Goal: Use online tool/utility: Utilize a website feature to perform a specific function

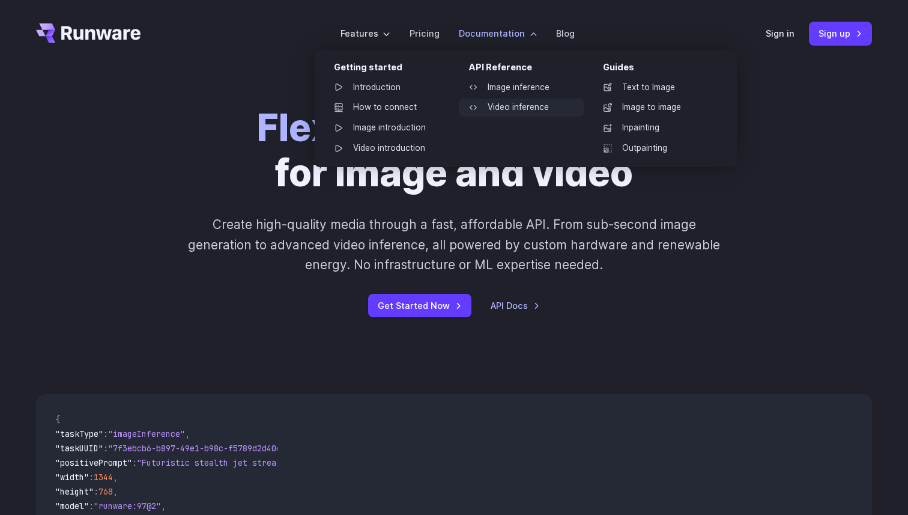
click at [505, 108] on link "Video inference" at bounding box center [521, 108] width 125 height 18
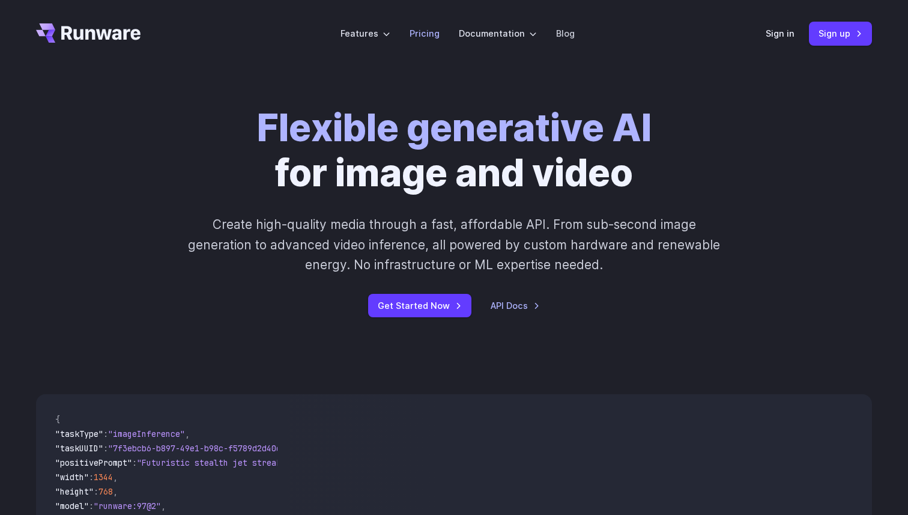
click at [425, 31] on link "Pricing" at bounding box center [425, 33] width 30 height 14
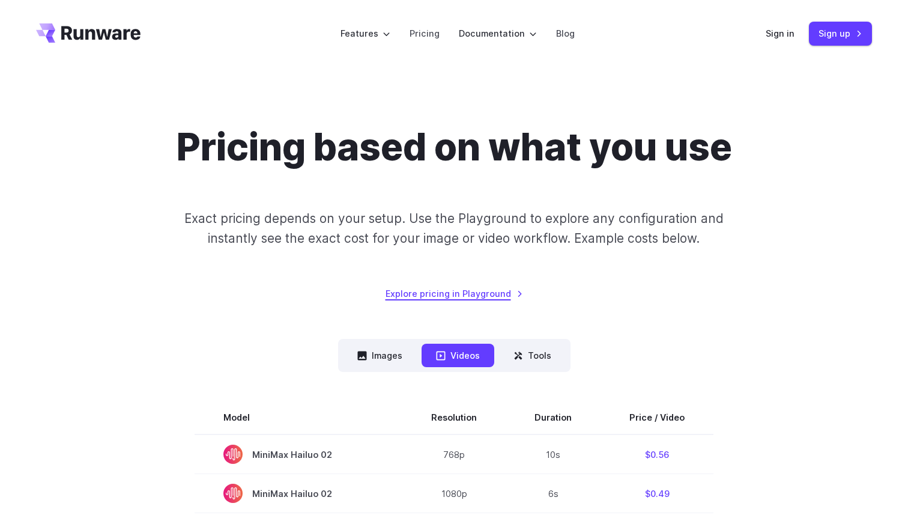
click at [491, 296] on link "Explore pricing in Playground" at bounding box center [455, 294] width 138 height 14
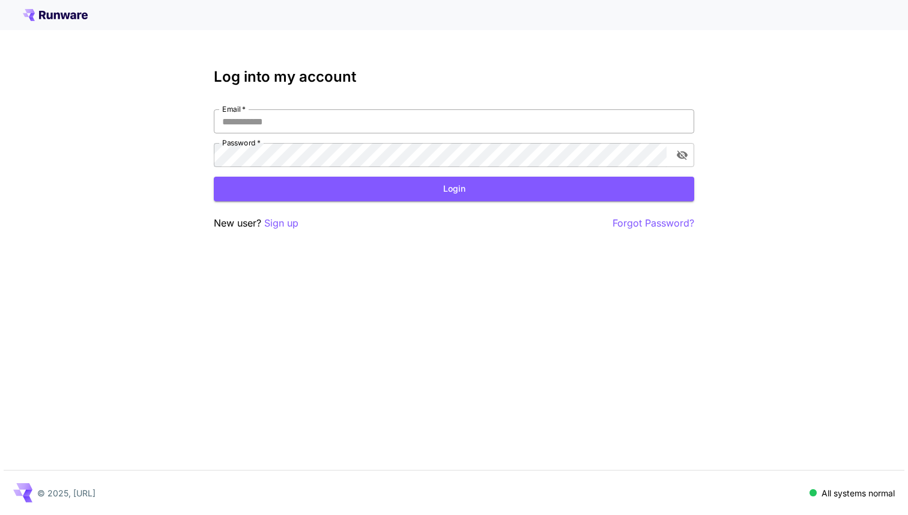
click at [287, 126] on input "Email   *" at bounding box center [454, 121] width 481 height 24
click at [285, 224] on p "Sign up" at bounding box center [281, 223] width 34 height 15
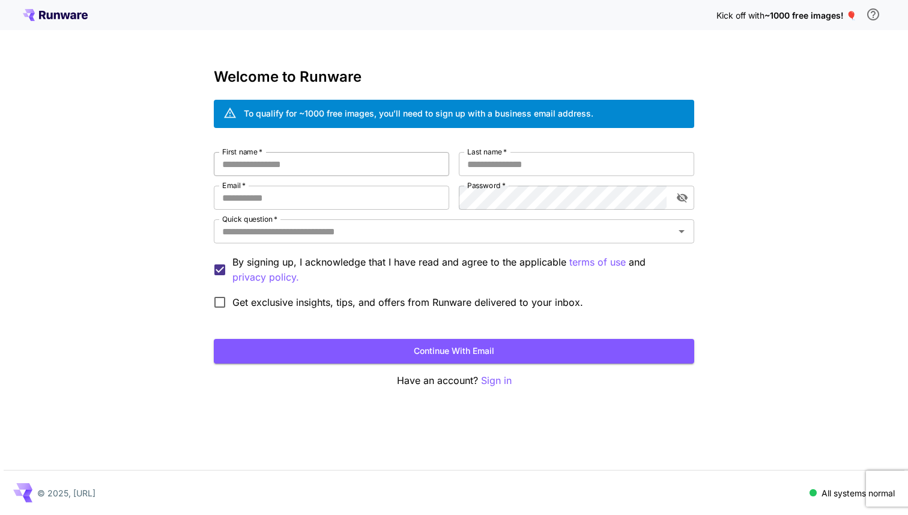
click at [288, 165] on input "First name   *" at bounding box center [331, 164] width 235 height 24
click at [299, 166] on input "First name   *" at bounding box center [331, 164] width 235 height 24
type input "******"
type input "*******"
click at [235, 199] on input "Email   *" at bounding box center [331, 198] width 235 height 24
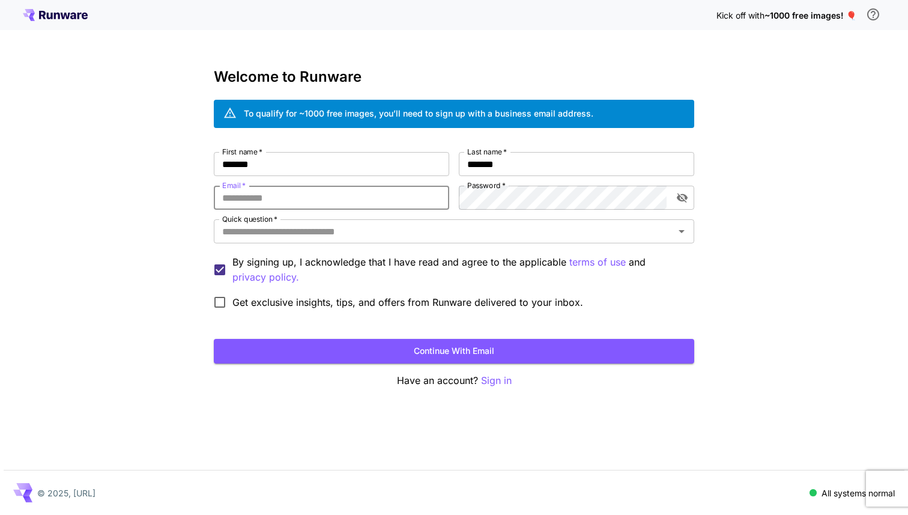
type input "**********"
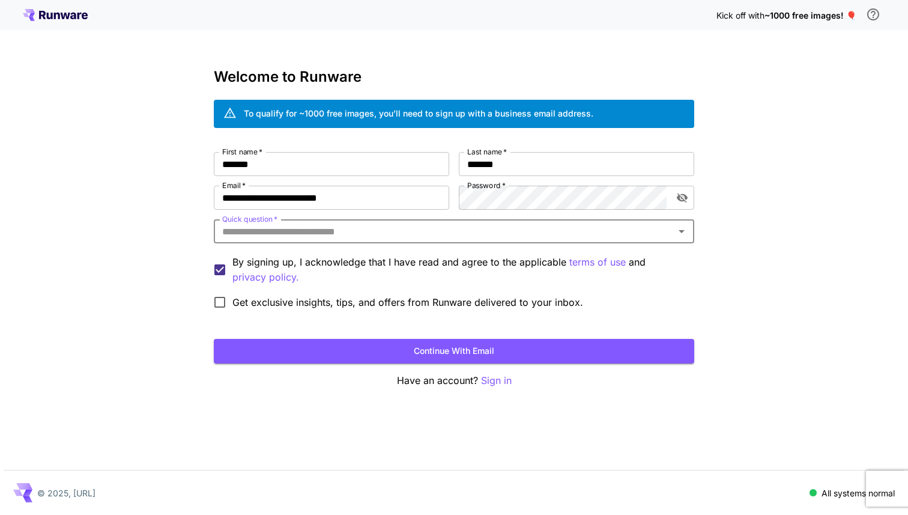
click at [351, 232] on input "Quick question   *" at bounding box center [444, 231] width 454 height 17
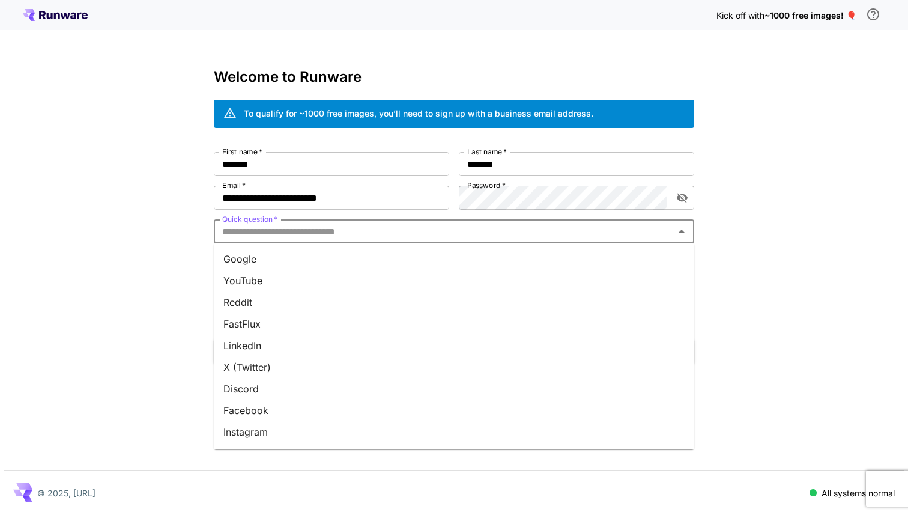
drag, startPoint x: 278, startPoint y: 263, endPoint x: 276, endPoint y: 272, distance: 9.2
click at [276, 269] on ul "Google YouTube Reddit FastFlux LinkedIn X (Twitter) Discord Facebook Instagram …" at bounding box center [454, 346] width 481 height 206
click at [276, 273] on li "YouTube" at bounding box center [454, 281] width 481 height 22
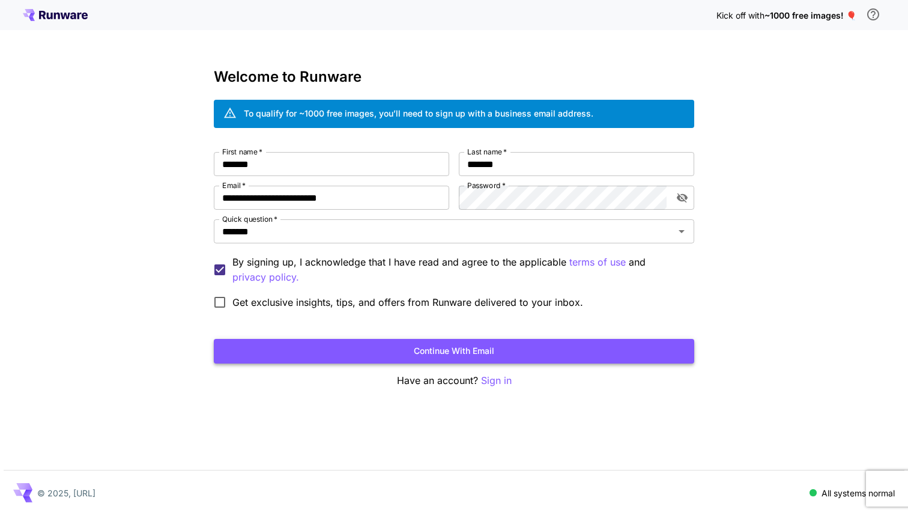
click at [301, 344] on button "Continue with email" at bounding box center [454, 351] width 481 height 25
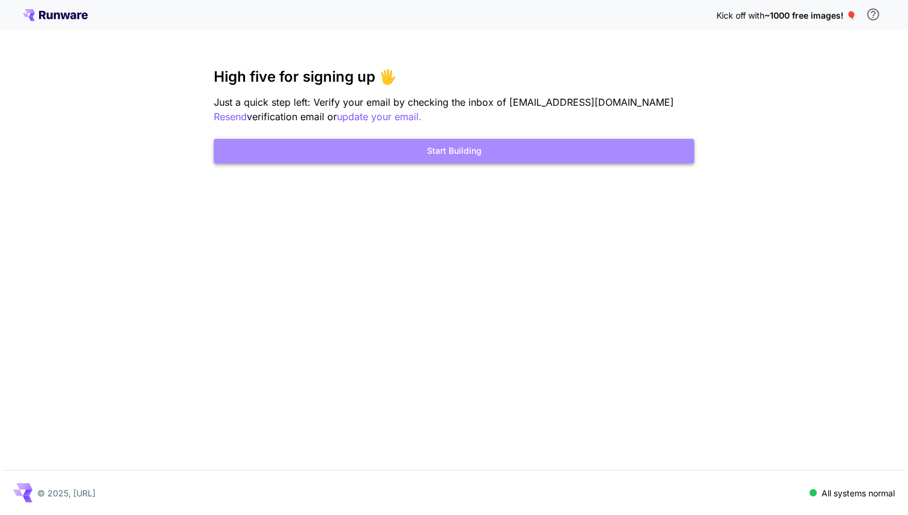
click at [438, 148] on button "Start Building" at bounding box center [454, 151] width 481 height 25
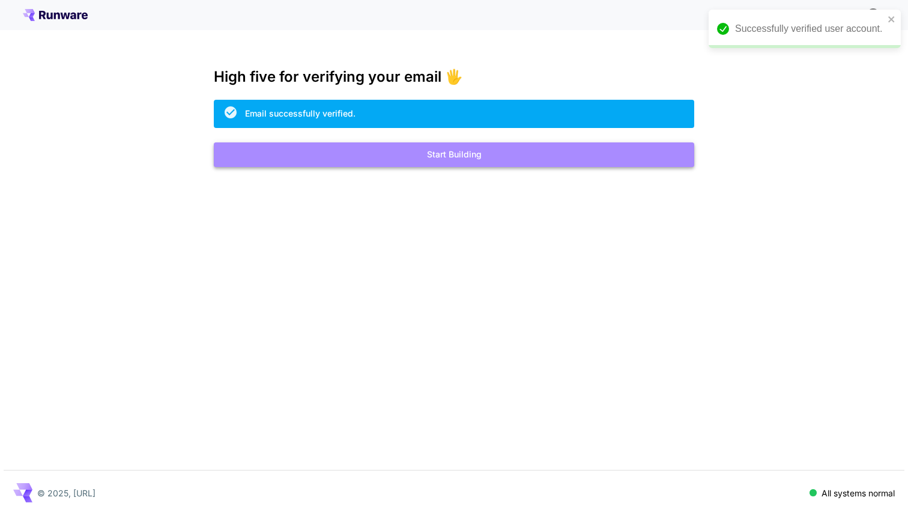
click at [496, 154] on button "Start Building" at bounding box center [454, 154] width 481 height 25
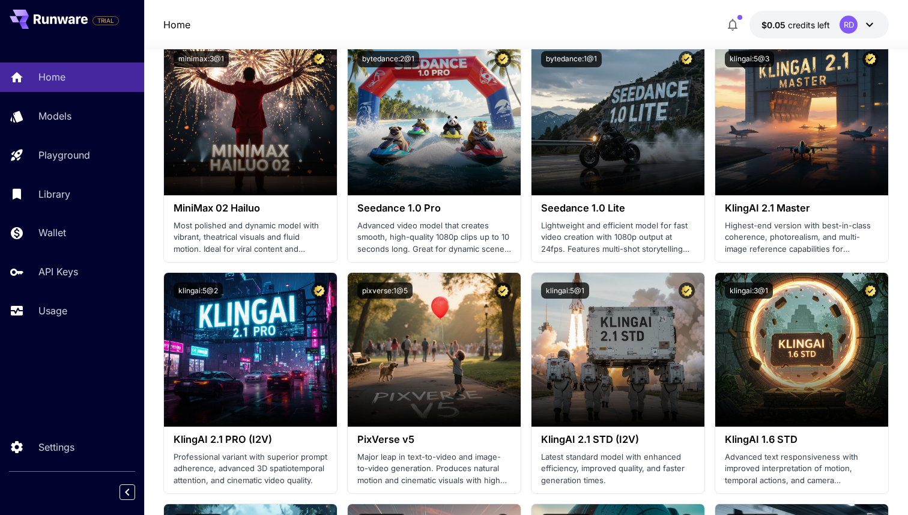
scroll to position [473, 0]
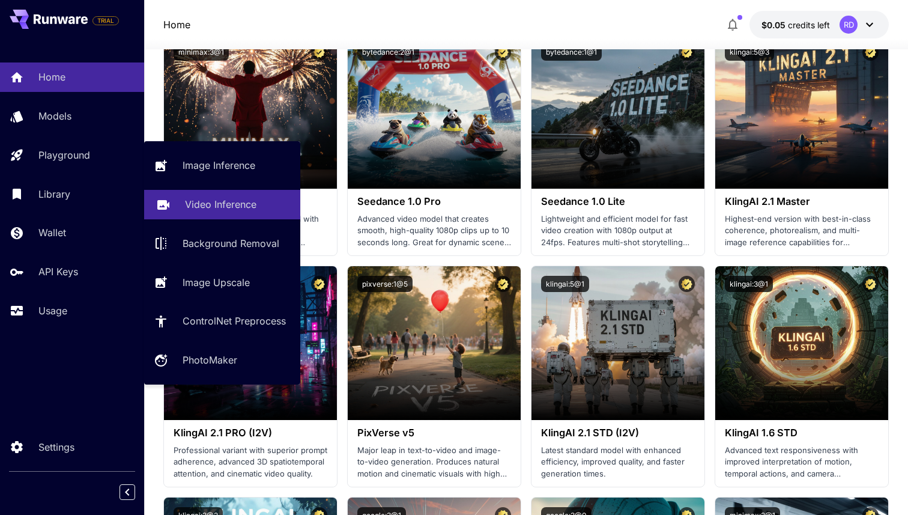
click at [196, 207] on p "Video Inference" at bounding box center [220, 204] width 71 height 14
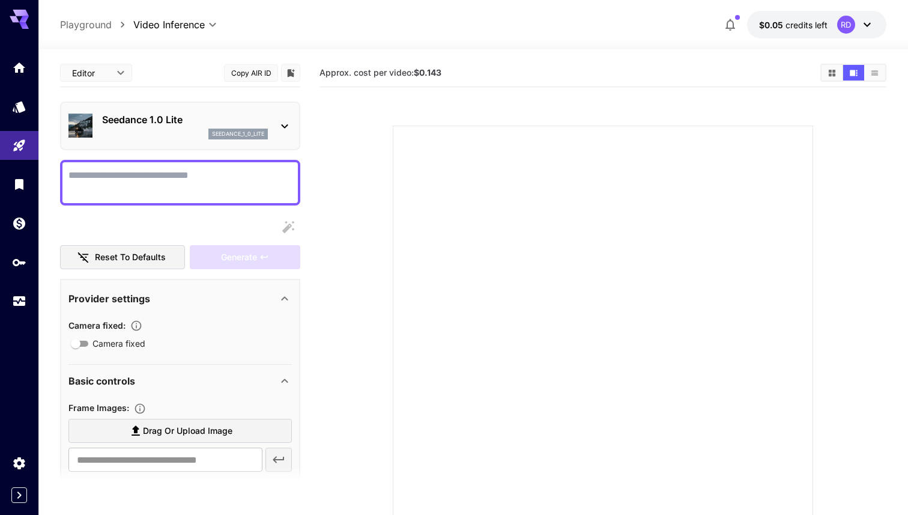
click at [185, 175] on textarea "Camera fixed" at bounding box center [179, 182] width 223 height 29
click at [288, 123] on icon at bounding box center [285, 126] width 14 height 14
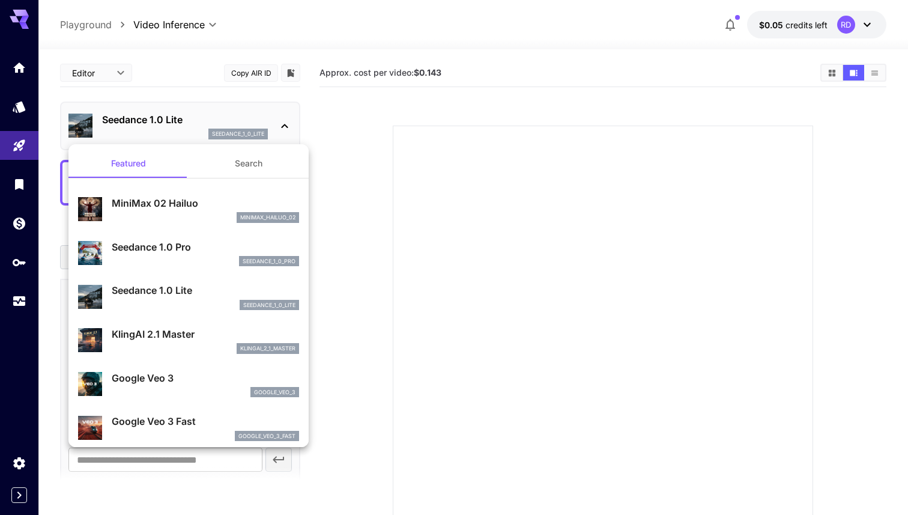
click at [392, 11] on div at bounding box center [454, 257] width 908 height 515
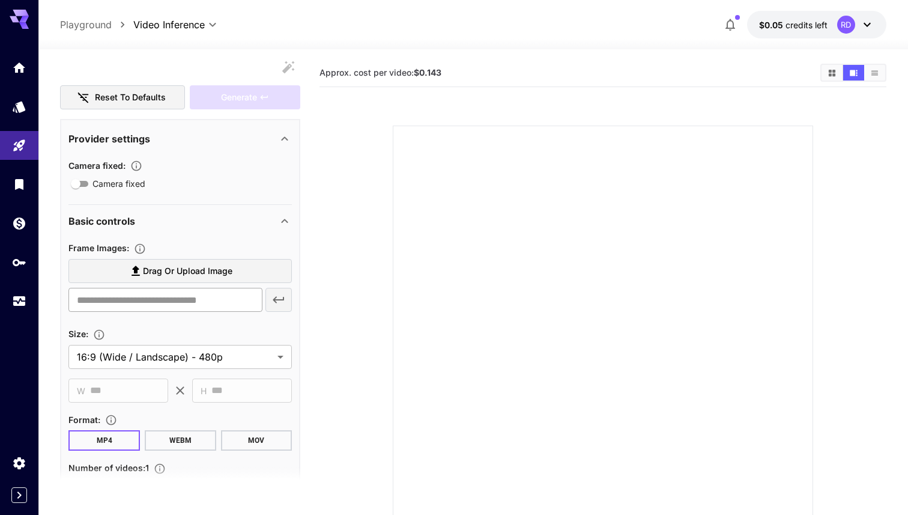
scroll to position [161, 0]
click at [208, 260] on label "Drag or upload image" at bounding box center [179, 270] width 223 height 25
click at [0, 0] on input "Drag or upload image" at bounding box center [0, 0] width 0 height 0
click at [177, 267] on span "Drag or upload image" at bounding box center [188, 270] width 90 height 15
click at [0, 0] on input "Drag or upload image" at bounding box center [0, 0] width 0 height 0
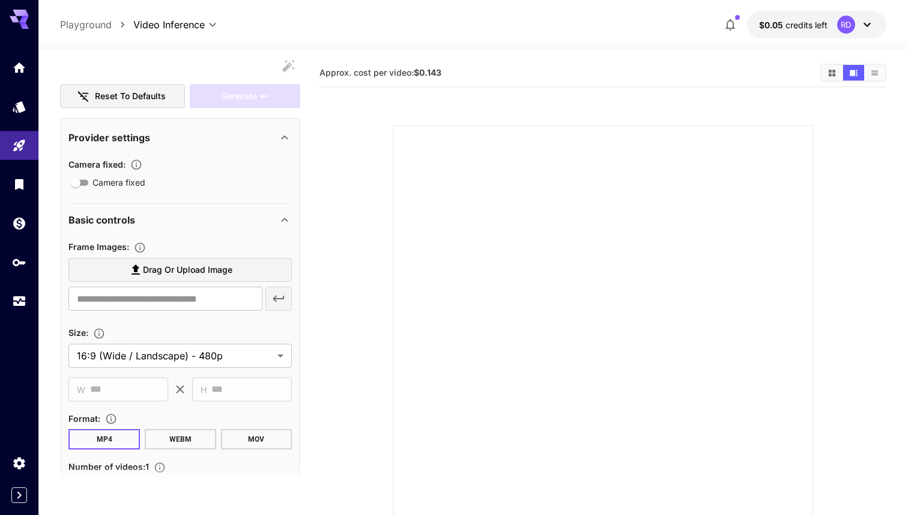
click at [166, 274] on span "Drag or upload image" at bounding box center [188, 270] width 90 height 15
click at [0, 0] on input "Drag or upload image" at bounding box center [0, 0] width 0 height 0
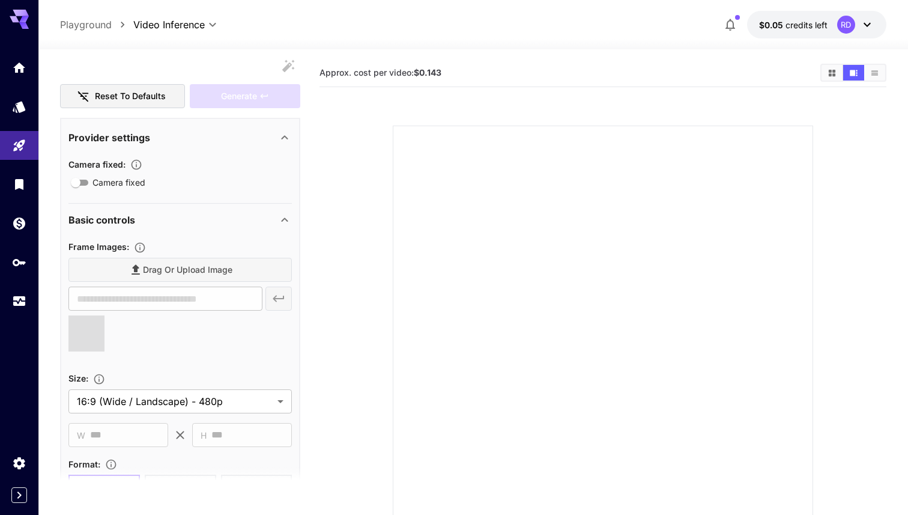
type input "**********"
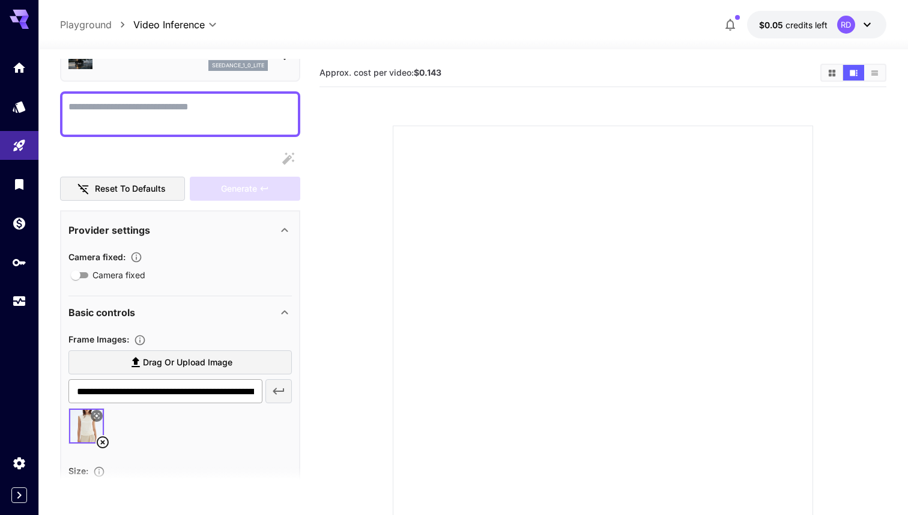
scroll to position [0, 0]
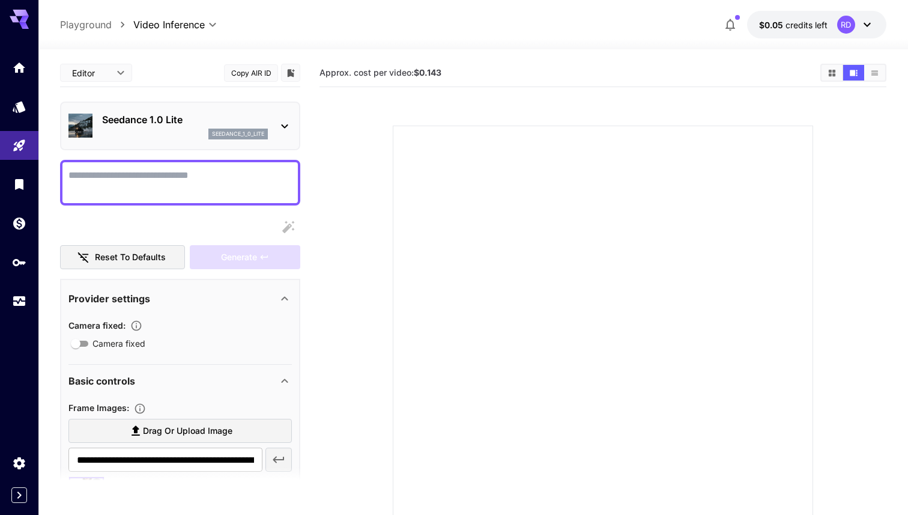
click at [168, 191] on textarea "Camera fixed" at bounding box center [179, 182] width 223 height 29
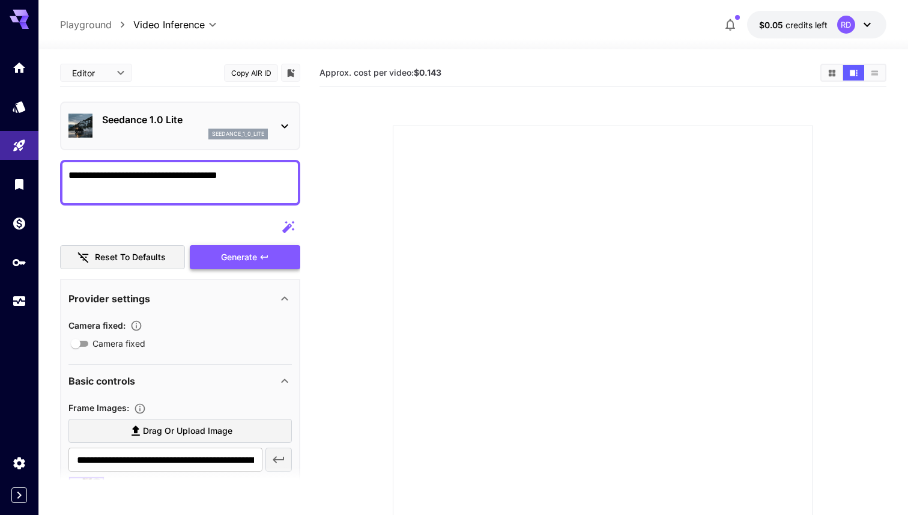
type textarea "**********"
click at [237, 251] on div "Generate" at bounding box center [245, 257] width 111 height 25
